Goal: Use online tool/utility: Utilize a website feature to perform a specific function

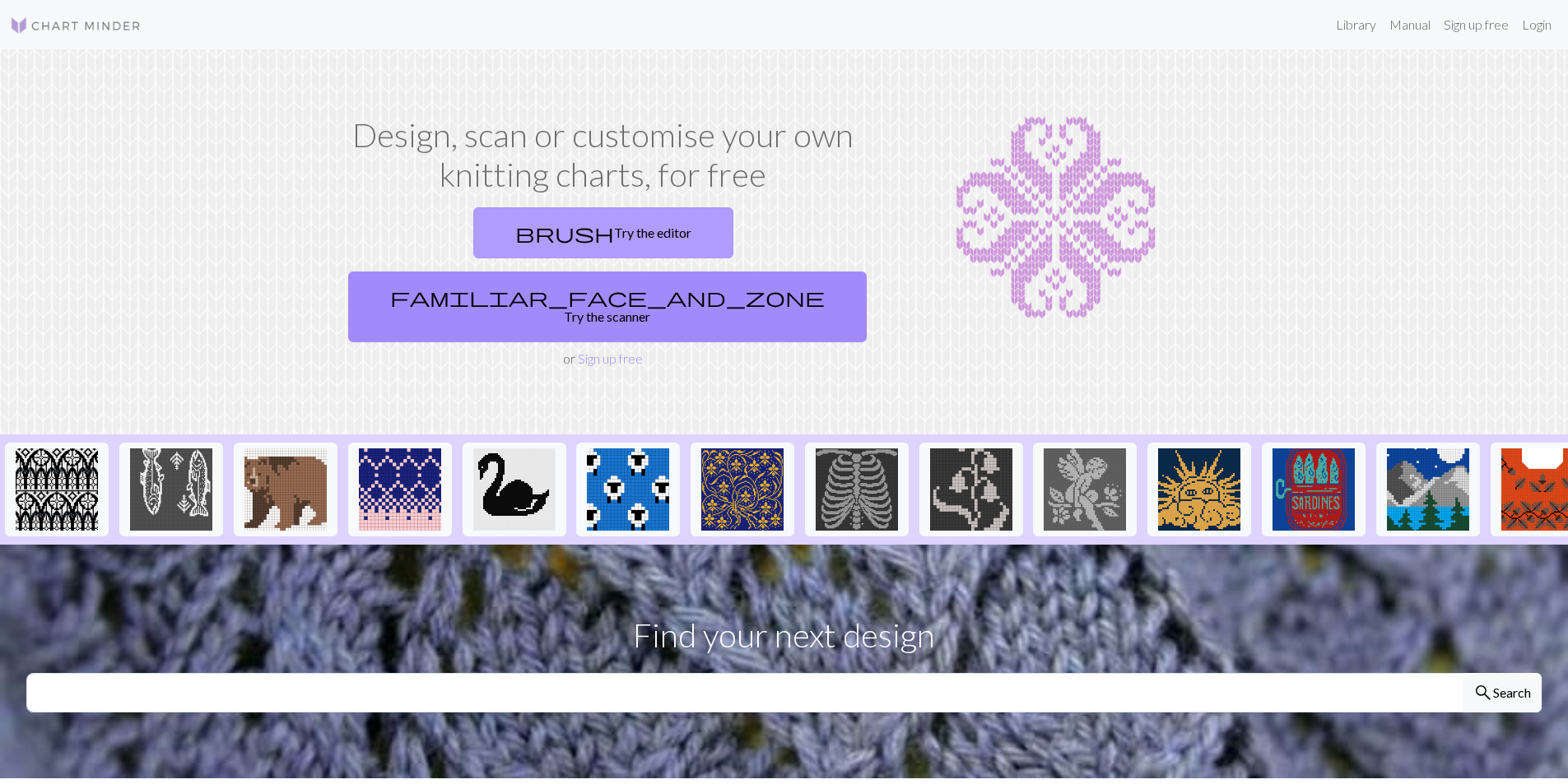
click at [493, 239] on link "brush Try the editor" at bounding box center [603, 232] width 260 height 51
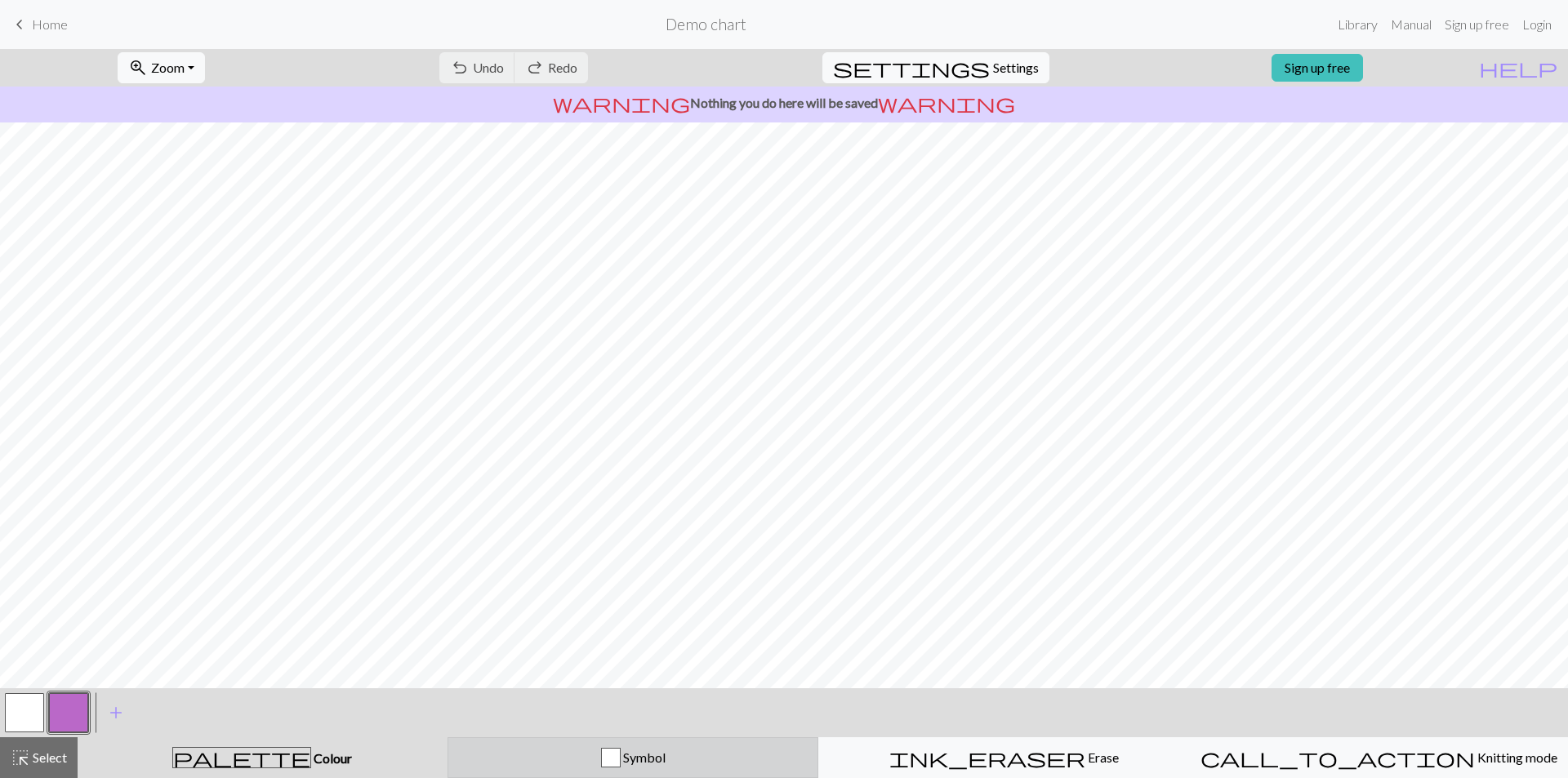
click at [597, 753] on div "Symbol" at bounding box center [633, 758] width 351 height 20
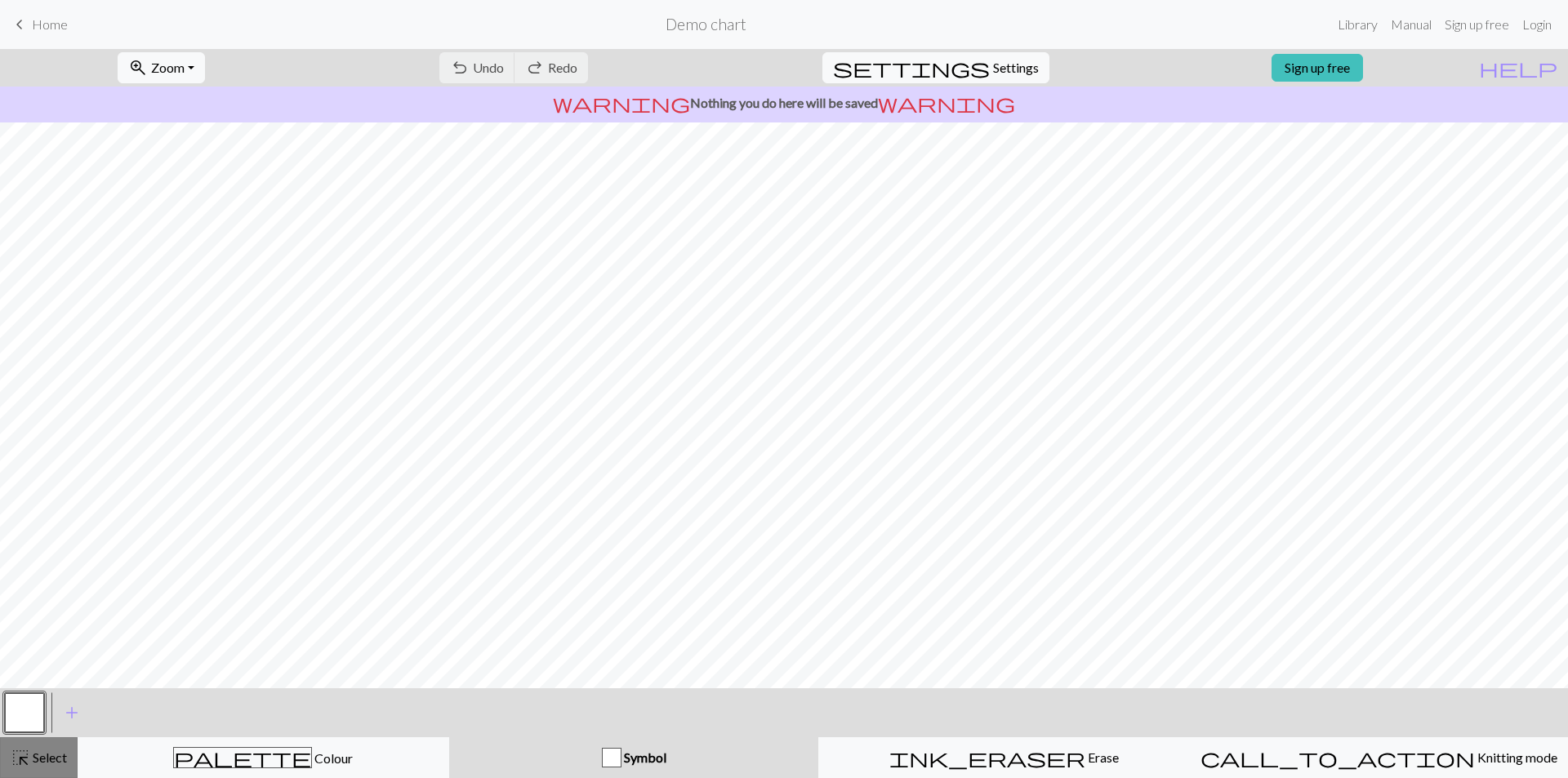
click at [25, 758] on span "highlight_alt" at bounding box center [21, 757] width 20 height 23
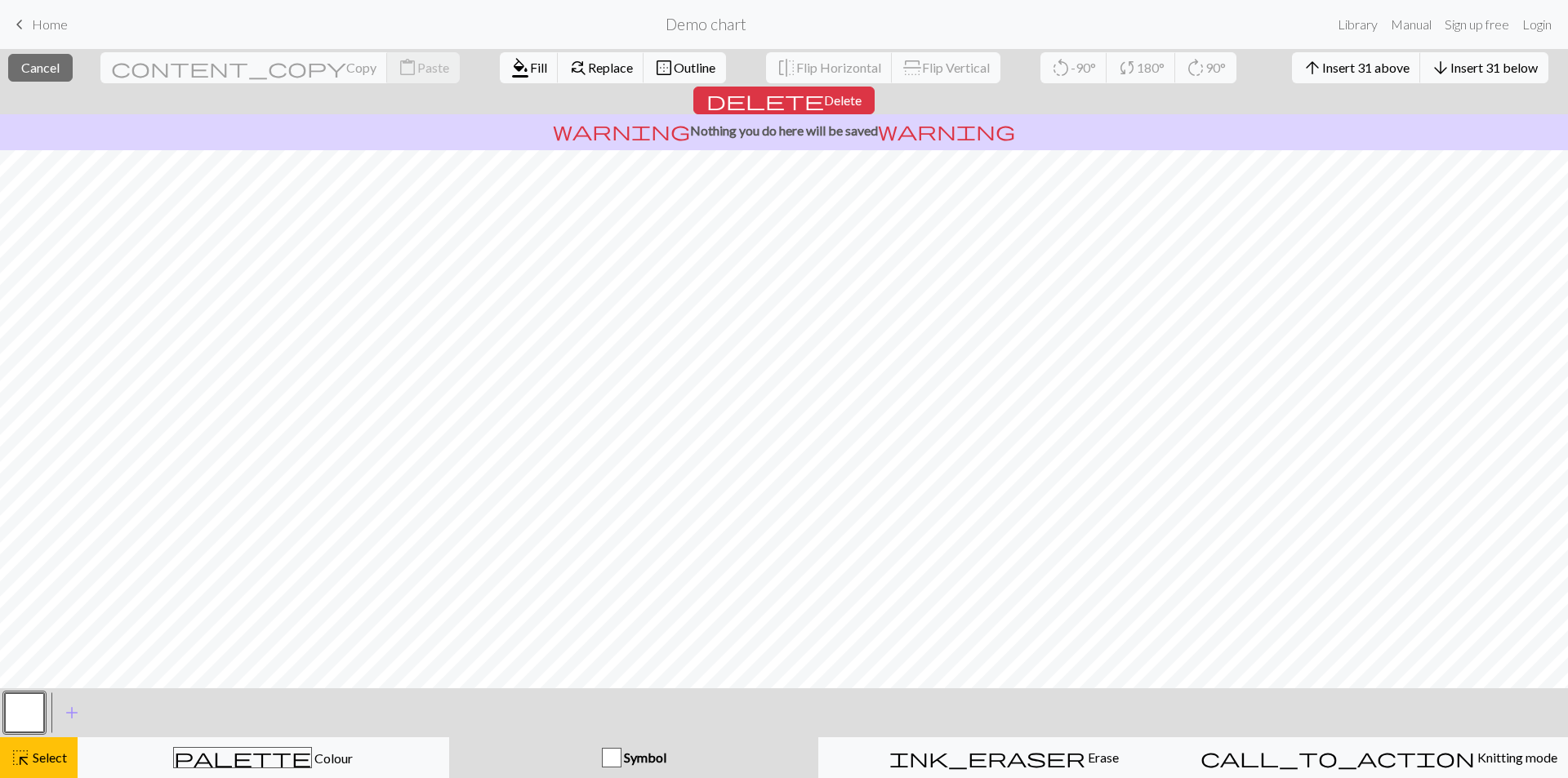
click at [17, 716] on button "button" at bounding box center [25, 713] width 39 height 39
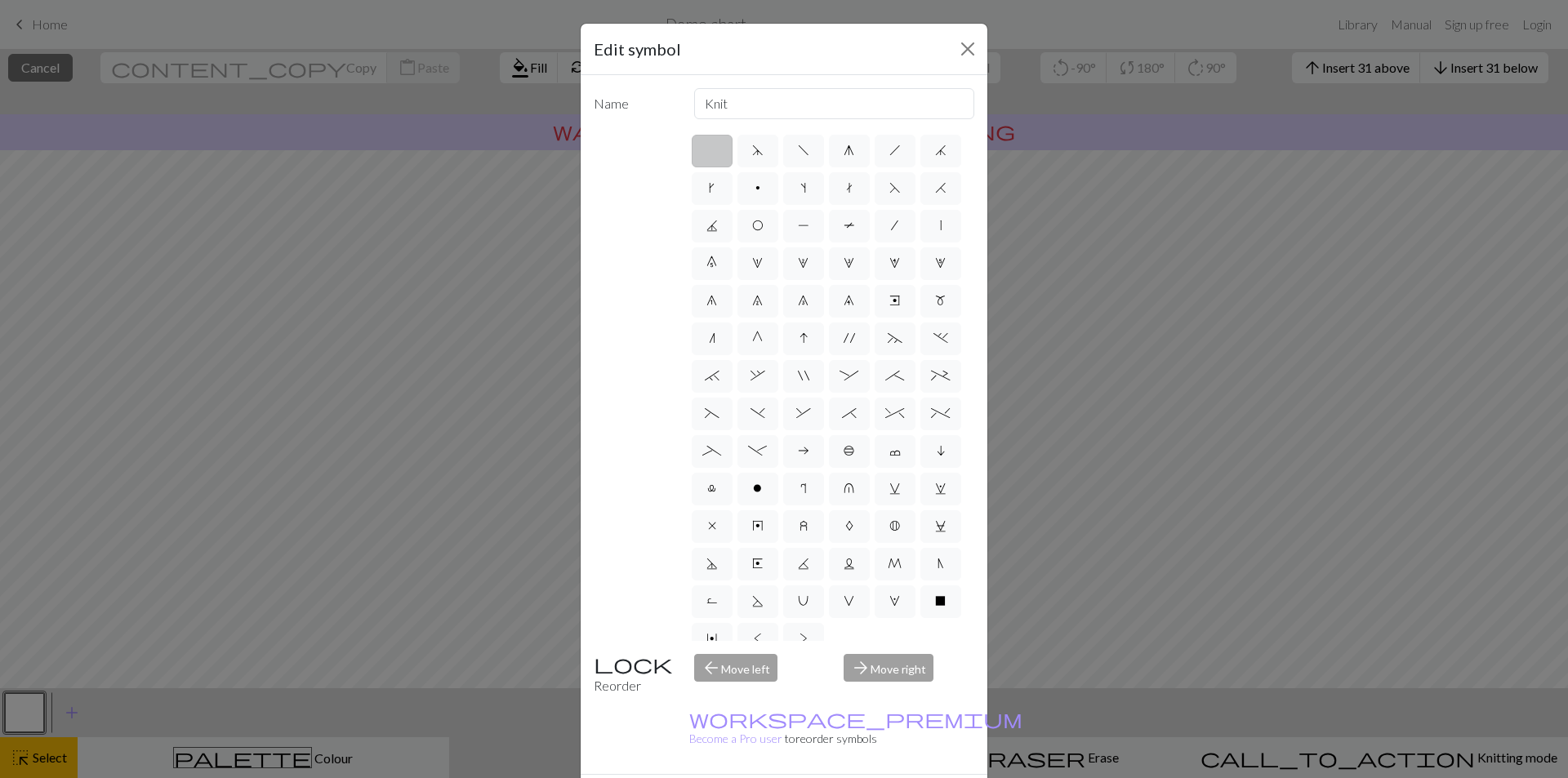
click at [974, 28] on div "Edit symbol" at bounding box center [784, 49] width 407 height 51
click at [967, 40] on button "Close" at bounding box center [968, 48] width 26 height 26
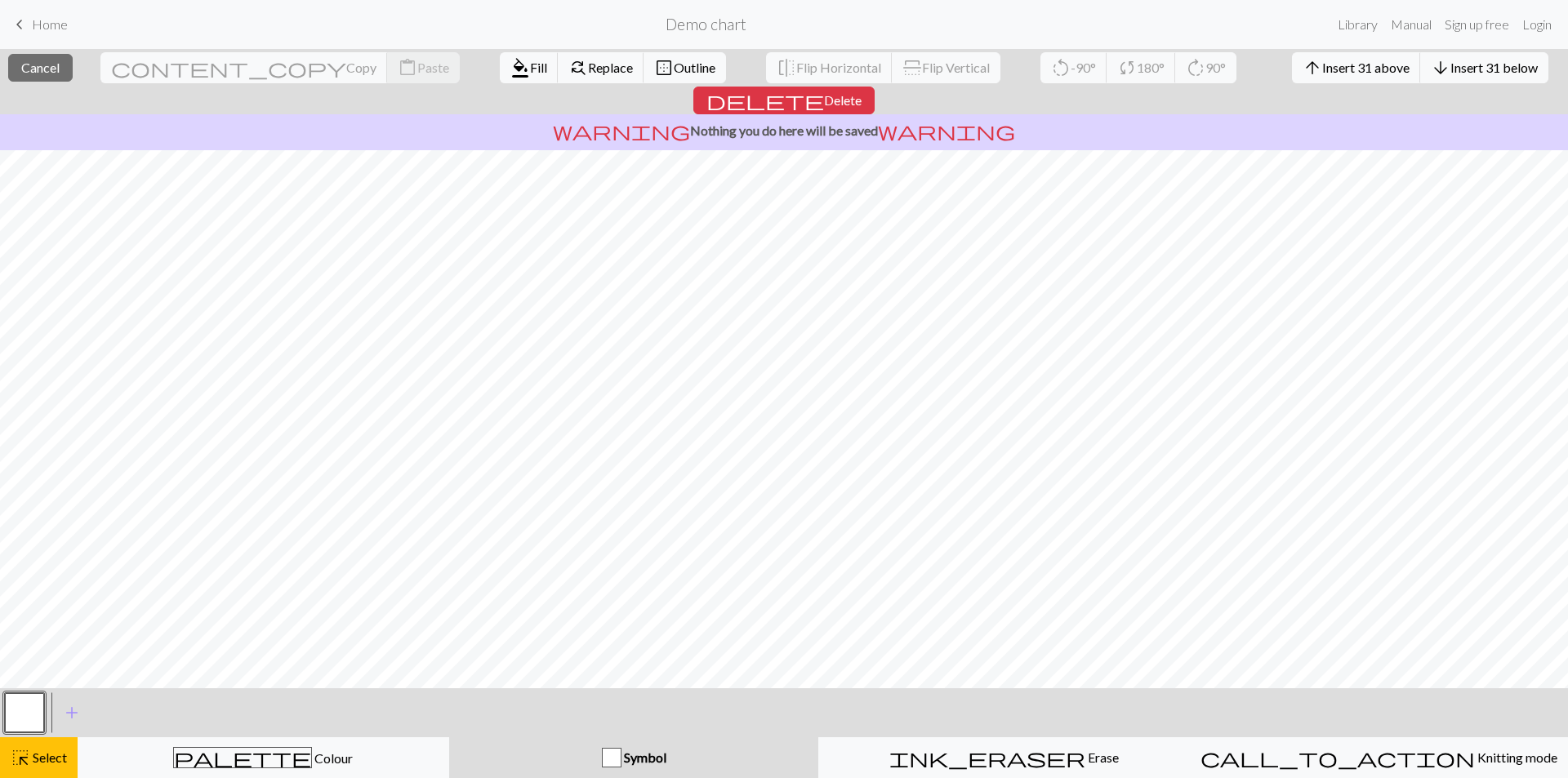
click at [615, 759] on div "button" at bounding box center [612, 758] width 20 height 20
click at [530, 73] on span "Fill" at bounding box center [538, 67] width 17 height 16
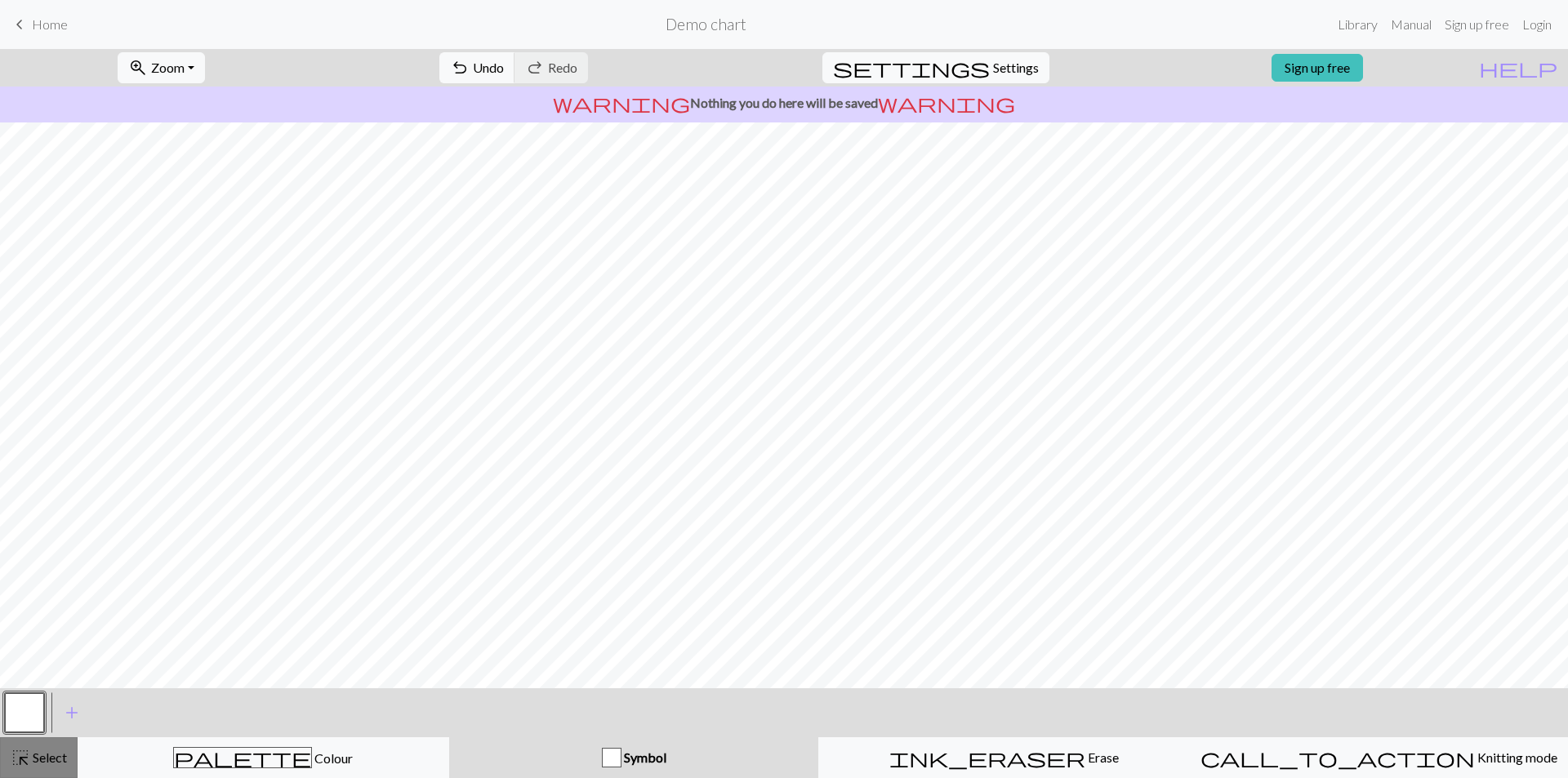
click at [56, 761] on span "Select" at bounding box center [48, 757] width 37 height 16
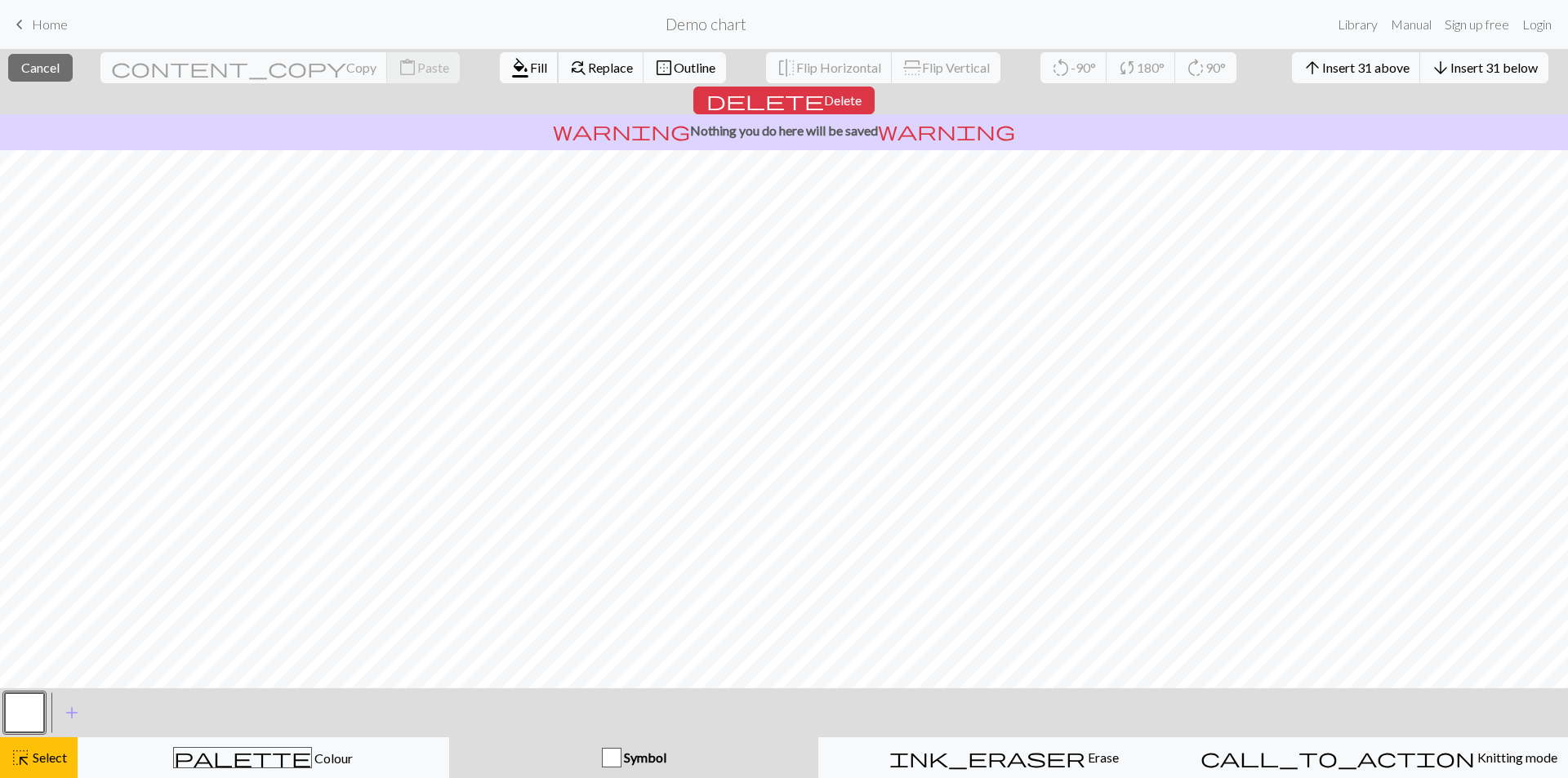
click at [510, 69] on span "format_color_fill" at bounding box center [520, 67] width 20 height 23
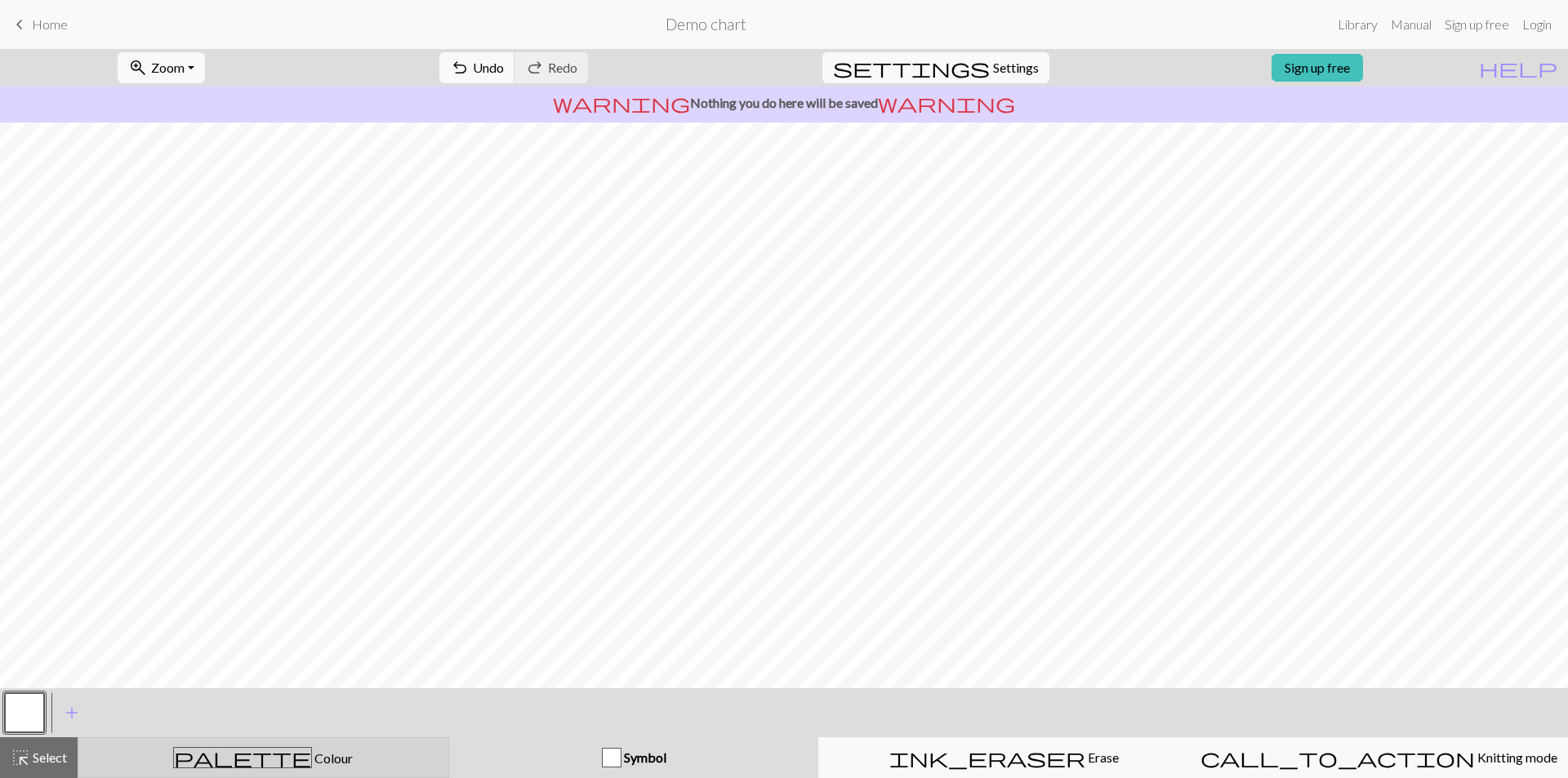
click at [296, 753] on div "palette Colour Colour" at bounding box center [263, 758] width 351 height 22
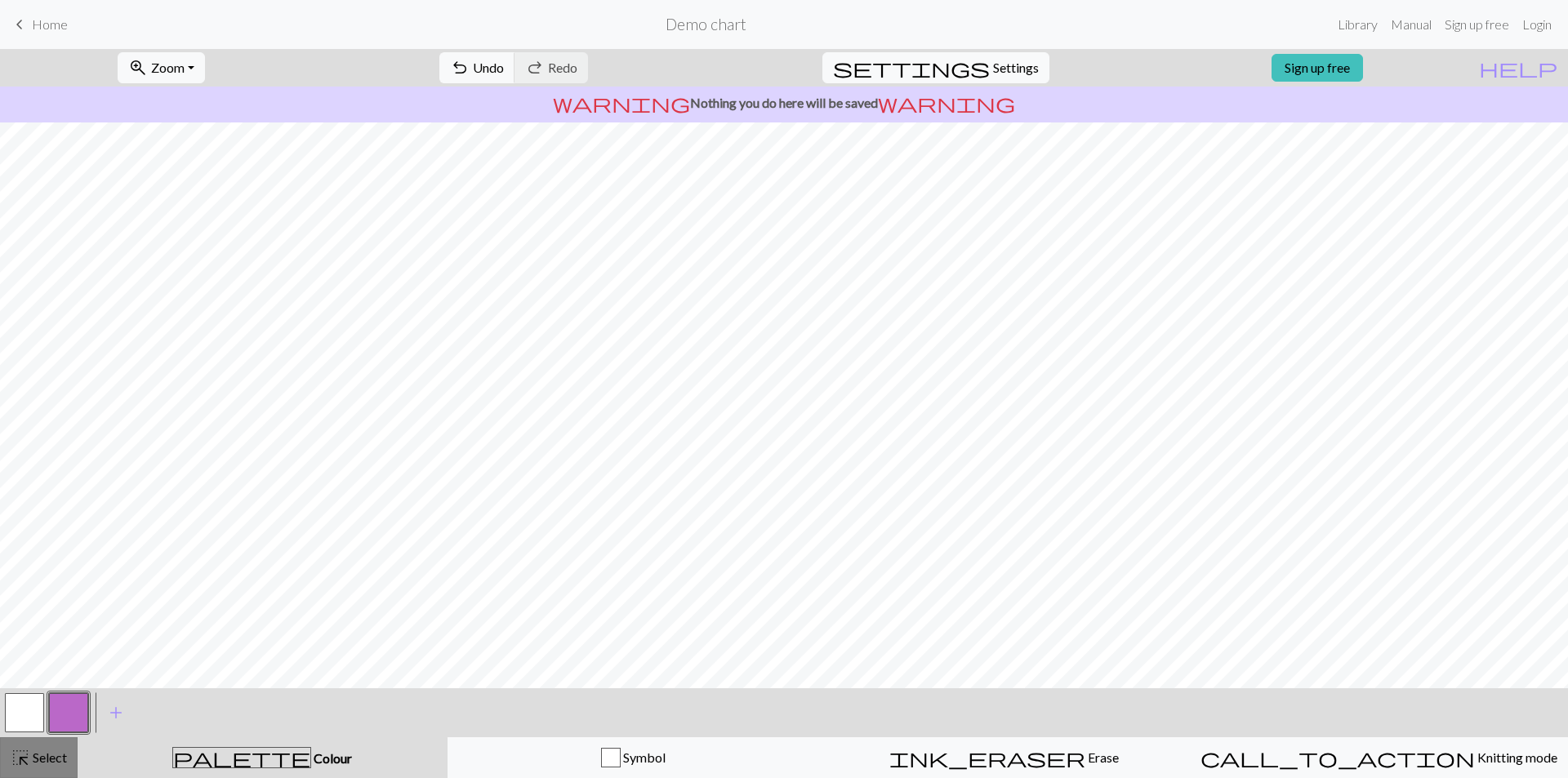
click at [37, 762] on span "Select" at bounding box center [48, 757] width 37 height 16
click at [22, 711] on button "button" at bounding box center [25, 713] width 39 height 39
click at [42, 756] on span "Select" at bounding box center [48, 757] width 37 height 16
click at [49, 754] on span "Select" at bounding box center [48, 757] width 37 height 16
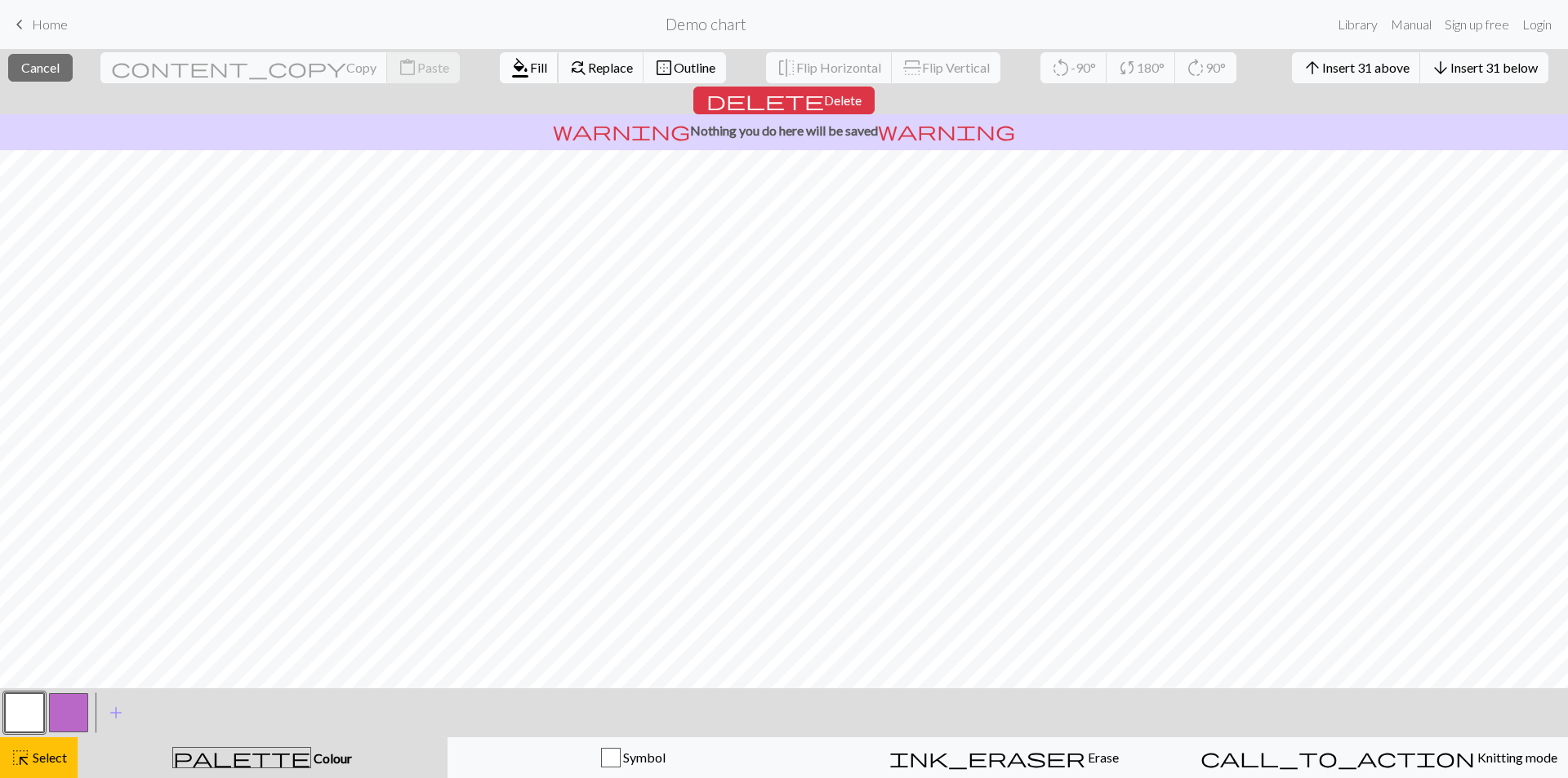
click at [500, 75] on button "format_color_fill Fill" at bounding box center [529, 67] width 59 height 31
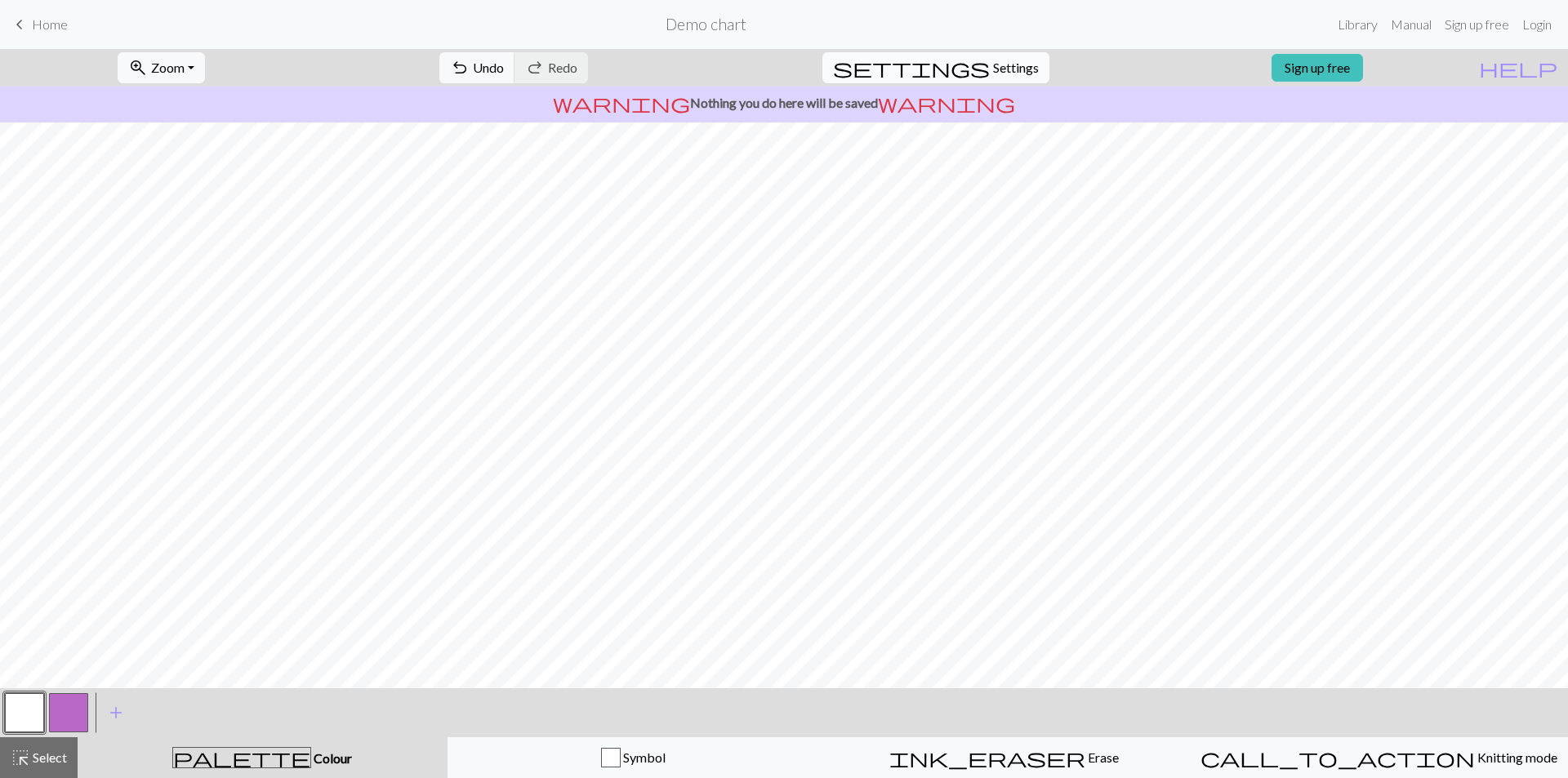
click at [993, 73] on span "Settings" at bounding box center [1016, 68] width 45 height 20
select select "aran"
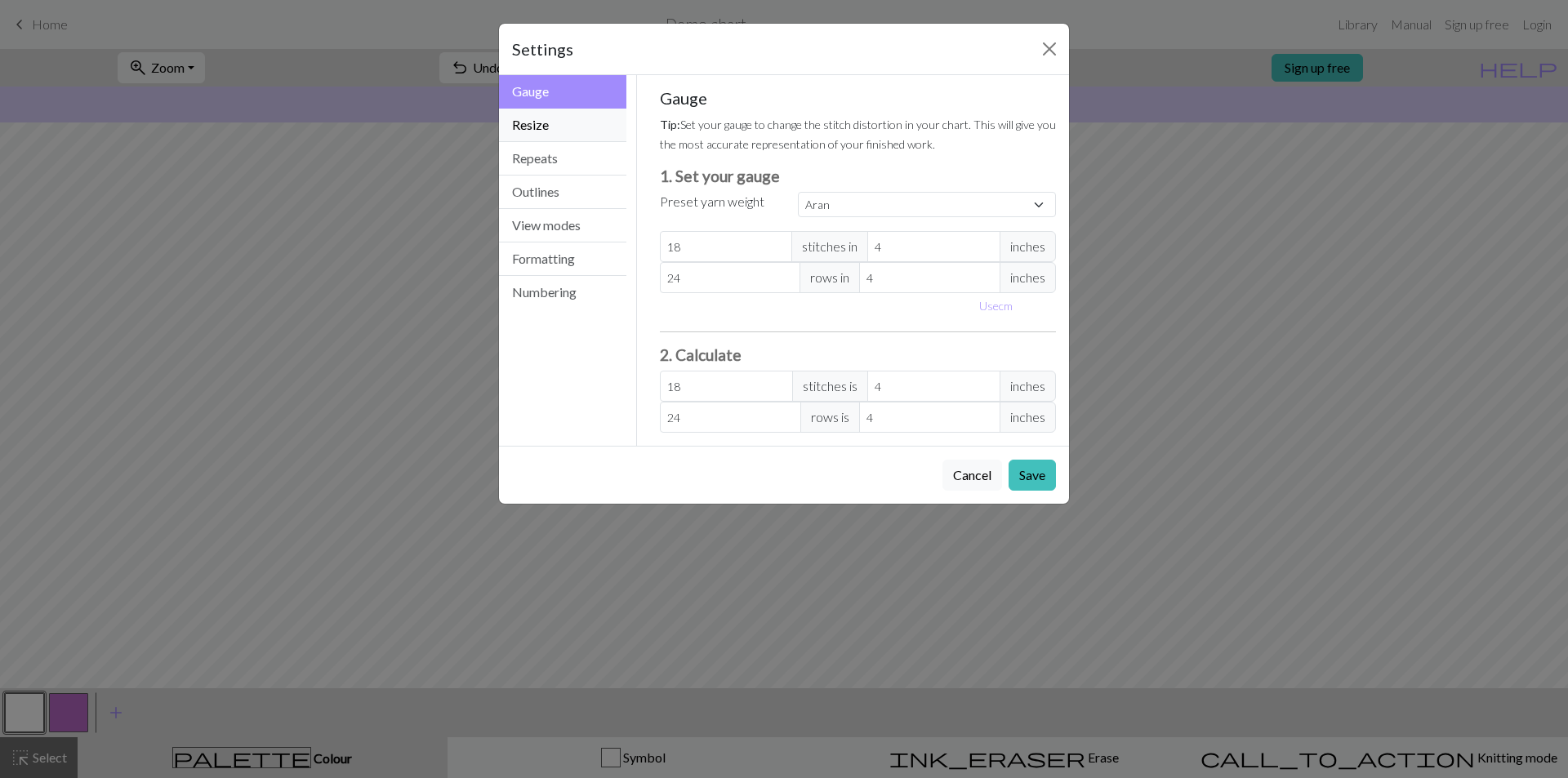
click at [561, 125] on button "Resize" at bounding box center [562, 125] width 127 height 34
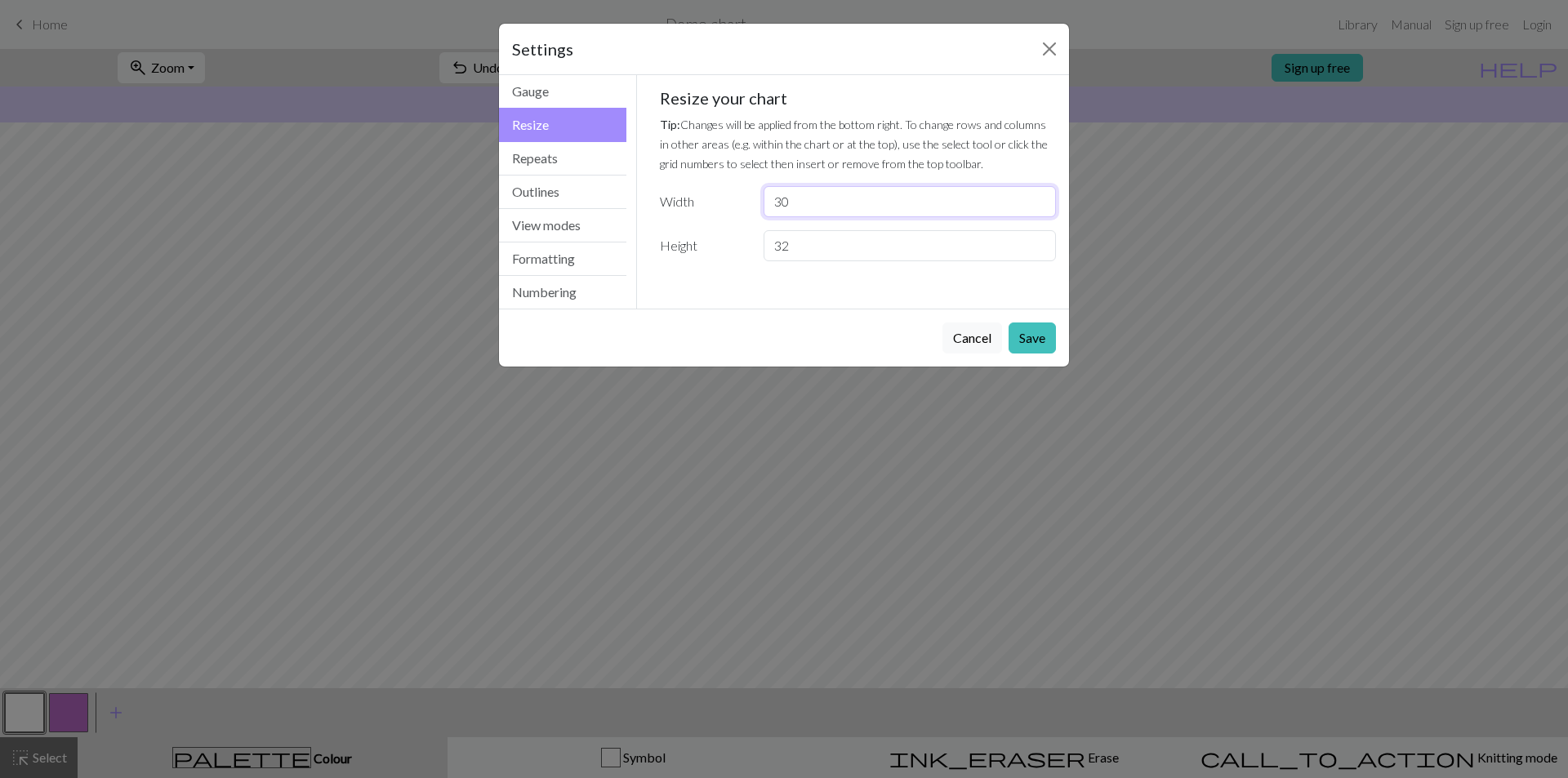
drag, startPoint x: 811, startPoint y: 195, endPoint x: 451, endPoint y: 121, distance: 367.5
click at [618, 177] on div "Resize Gauge Resize Repeats Outlines View modes Formatting Numbering Gauge Resi…" at bounding box center [783, 192] width 589 height 234
type input "120"
drag, startPoint x: 876, startPoint y: 249, endPoint x: 359, endPoint y: 199, distance: 519.4
click at [476, 219] on div "Settings Resize Gauge Resize Repeats Outlines View modes Formatting Numbering G…" at bounding box center [784, 389] width 1568 height 778
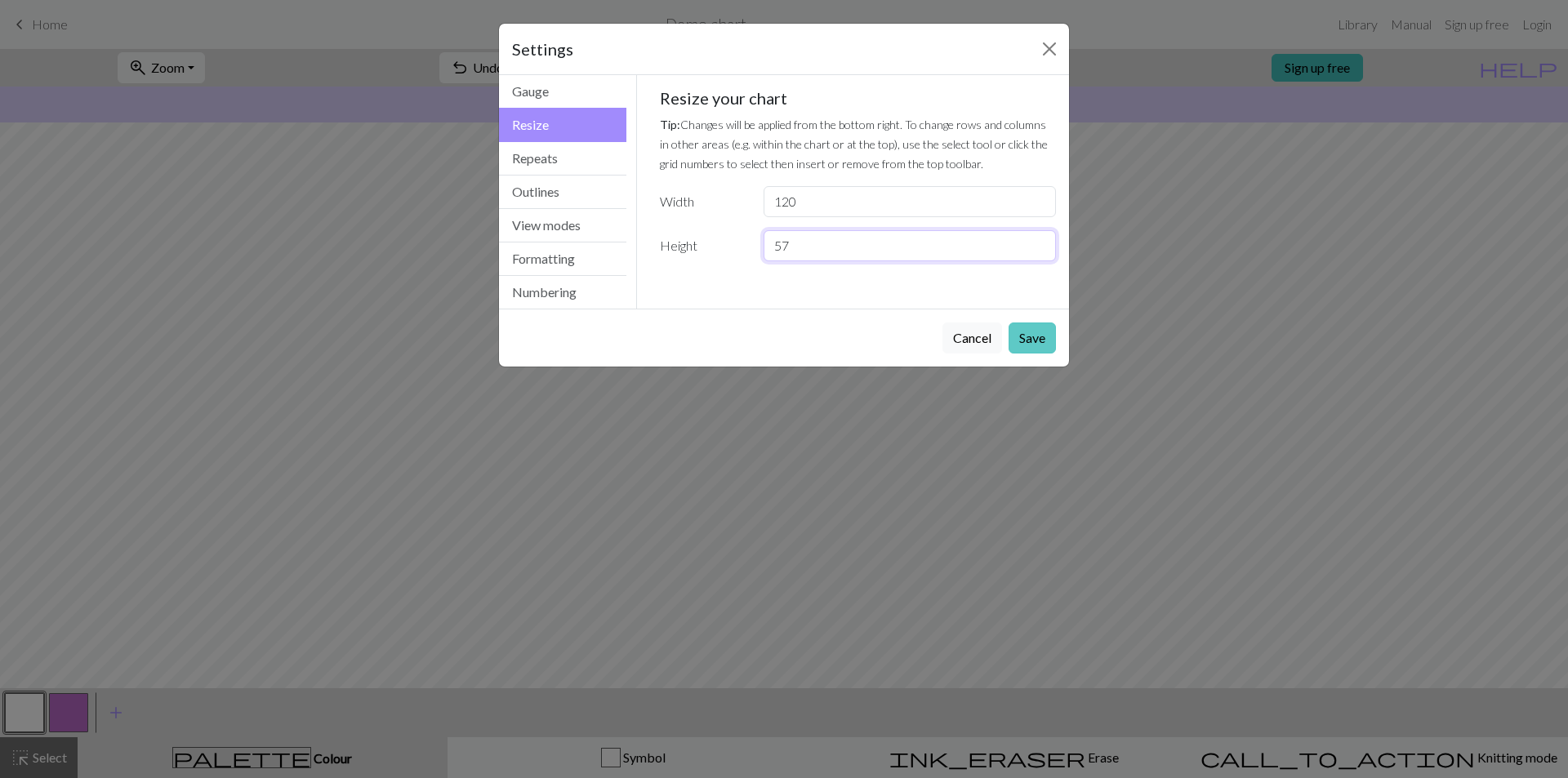
type input "57"
click at [1052, 346] on button "Save" at bounding box center [1033, 338] width 47 height 31
